Goal: Information Seeking & Learning: Learn about a topic

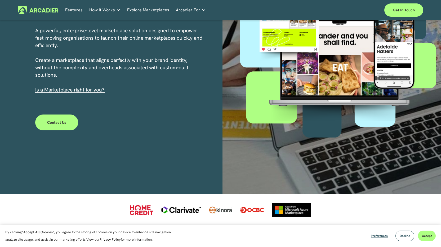
scroll to position [98, 0]
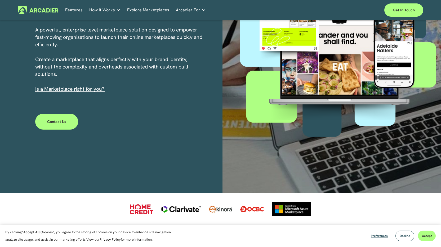
click at [87, 89] on link "s a Marketplace right for you?" at bounding box center [71, 89] width 68 height 7
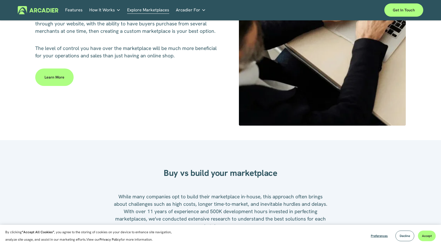
scroll to position [343, 0]
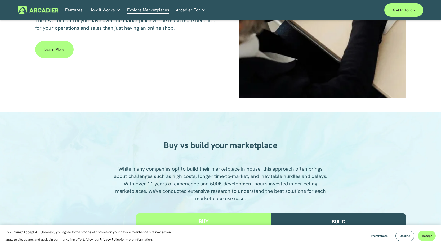
click at [114, 11] on link "How It Works" at bounding box center [104, 10] width 31 height 8
click at [72, 12] on link "Features" at bounding box center [73, 10] width 17 height 8
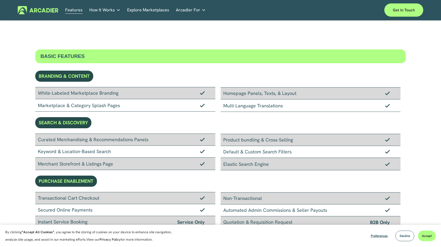
click at [0, 0] on p "Intuitive marketplaces tailored to your business needs." at bounding box center [0, 0] width 0 height 0
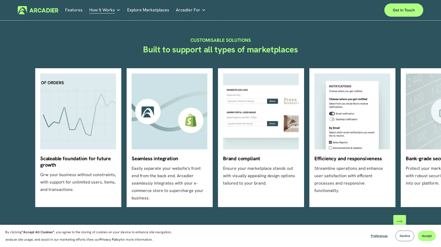
scroll to position [130, 0]
